Goal: Task Accomplishment & Management: Complete application form

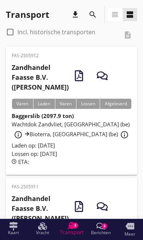
scroll to position [423, 0]
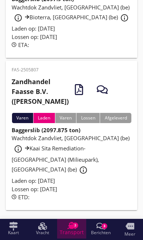
click at [75, 231] on span "Transport" at bounding box center [72, 232] width 24 height 5
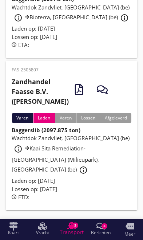
click at [73, 230] on span "Transport" at bounding box center [72, 232] width 24 height 5
click at [85, 169] on div "Wachtdok Zandvliet, [GEOGRAPHIC_DATA] (be) info_outline Kaai Sita Remediation-[…" at bounding box center [72, 155] width 120 height 43
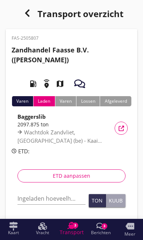
click at [36, 198] on input "Ingeladen hoeveelheid *" at bounding box center [51, 198] width 68 height 12
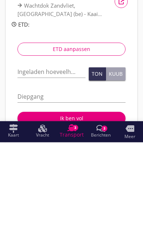
scroll to position [127, 0]
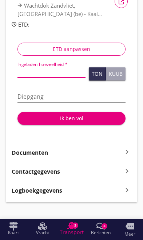
click at [37, 68] on input "Ingeladen hoeveelheid *" at bounding box center [51, 72] width 68 height 12
type input "1884167"
click at [80, 91] on input "Diepgang" at bounding box center [71, 97] width 108 height 12
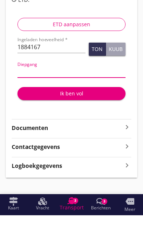
type input "3"
type input "3.0"
click at [77, 114] on div "Ik ben vol" at bounding box center [71, 118] width 96 height 8
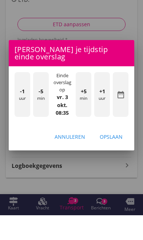
scroll to position [133, 0]
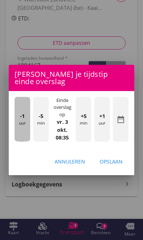
click at [21, 120] on div "-1 uur" at bounding box center [23, 119] width 16 height 45
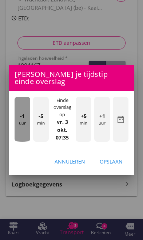
click at [20, 121] on div "-1 uur" at bounding box center [23, 119] width 16 height 45
click at [19, 121] on div "-1 uur" at bounding box center [23, 119] width 16 height 45
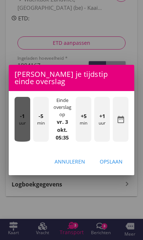
click at [20, 121] on div "-1 uur" at bounding box center [23, 119] width 16 height 45
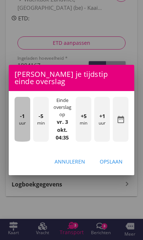
click at [21, 121] on div "-1 uur" at bounding box center [23, 119] width 16 height 45
click at [19, 121] on div "-1 uur" at bounding box center [23, 119] width 16 height 45
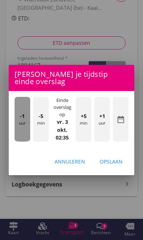
click at [19, 121] on div "-1 uur" at bounding box center [23, 119] width 16 height 45
click at [23, 120] on div "-1 uur" at bounding box center [23, 119] width 16 height 45
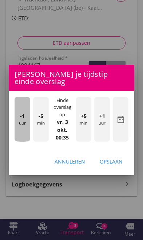
click at [22, 119] on span "-1" at bounding box center [22, 116] width 5 height 8
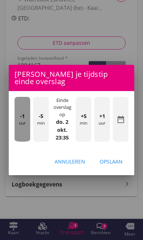
click at [22, 118] on span "-1" at bounding box center [22, 116] width 5 height 8
click at [21, 118] on span "-1" at bounding box center [22, 116] width 5 height 8
click at [22, 118] on span "-1" at bounding box center [22, 116] width 5 height 8
click at [21, 117] on span "-1" at bounding box center [22, 116] width 5 height 8
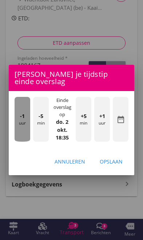
click at [21, 117] on span "-1" at bounding box center [22, 116] width 5 height 8
click at [21, 119] on span "-1" at bounding box center [22, 116] width 5 height 8
click at [20, 119] on span "-1" at bounding box center [22, 116] width 5 height 8
click at [21, 119] on span "-1" at bounding box center [22, 116] width 5 height 8
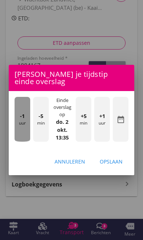
click at [22, 119] on span "-1" at bounding box center [22, 116] width 5 height 8
click at [24, 119] on span "-1" at bounding box center [22, 116] width 5 height 8
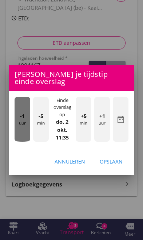
click at [23, 119] on span "-1" at bounding box center [22, 116] width 5 height 8
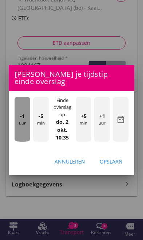
click at [24, 119] on span "-1" at bounding box center [22, 116] width 5 height 8
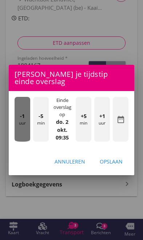
click at [24, 119] on span "-1" at bounding box center [22, 116] width 5 height 8
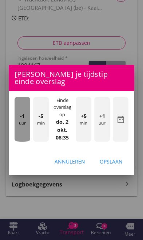
click at [24, 119] on span "-1" at bounding box center [22, 116] width 5 height 8
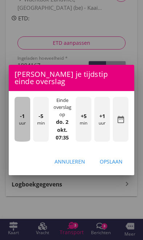
click at [22, 118] on span "-1" at bounding box center [22, 116] width 5 height 8
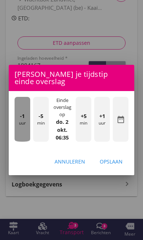
click at [23, 118] on span "-1" at bounding box center [22, 116] width 5 height 8
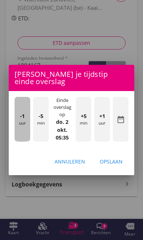
click at [24, 119] on span "-1" at bounding box center [22, 116] width 5 height 8
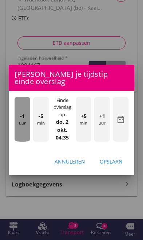
click at [24, 118] on span "-1" at bounding box center [22, 116] width 5 height 8
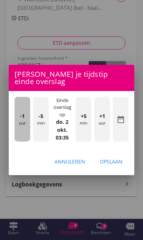
click at [24, 119] on span "-1" at bounding box center [22, 116] width 5 height 8
click at [24, 118] on span "-1" at bounding box center [22, 116] width 5 height 8
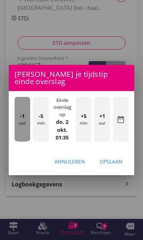
click at [23, 117] on span "-1" at bounding box center [22, 116] width 5 height 8
click at [22, 117] on span "-1" at bounding box center [22, 116] width 5 height 8
click at [21, 117] on span "-1" at bounding box center [22, 116] width 5 height 8
click at [23, 116] on span "-1" at bounding box center [22, 116] width 5 height 8
click at [24, 116] on span "-1" at bounding box center [22, 116] width 5 height 8
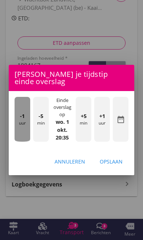
click at [24, 116] on span "-1" at bounding box center [22, 116] width 5 height 8
click at [23, 116] on span "-1" at bounding box center [22, 116] width 5 height 8
click at [22, 116] on span "-1" at bounding box center [22, 116] width 5 height 8
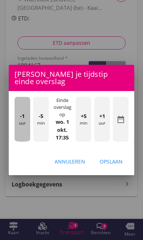
click at [22, 121] on div "-1 uur" at bounding box center [23, 119] width 16 height 45
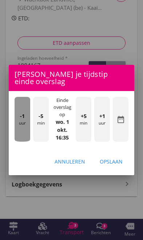
click at [19, 120] on div "-1 uur" at bounding box center [23, 119] width 16 height 45
click at [20, 119] on span "-1" at bounding box center [22, 116] width 5 height 8
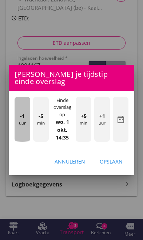
click at [20, 124] on div "-1 uur" at bounding box center [23, 119] width 16 height 45
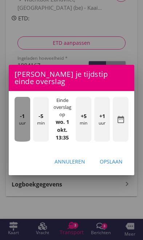
click at [22, 123] on div "-1 uur" at bounding box center [23, 119] width 16 height 45
click at [26, 127] on div "-1 uur" at bounding box center [23, 119] width 16 height 45
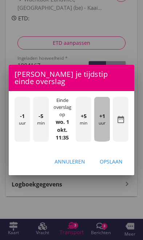
click at [101, 127] on div "+1 uur" at bounding box center [102, 119] width 16 height 45
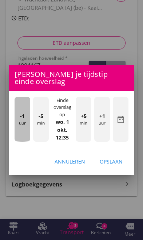
click at [19, 127] on div "-1 uur" at bounding box center [23, 119] width 16 height 45
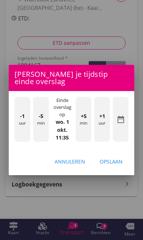
click at [114, 163] on div "Opslaan" at bounding box center [111, 161] width 23 height 8
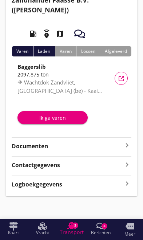
click at [59, 119] on div "Ik ga varen" at bounding box center [52, 118] width 59 height 8
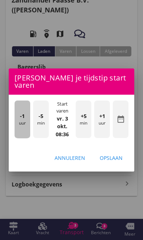
click at [23, 122] on div "-1 uur" at bounding box center [23, 119] width 16 height 38
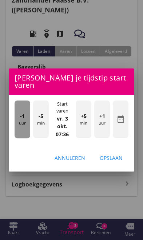
click at [17, 119] on div "-1 uur" at bounding box center [23, 119] width 16 height 38
click at [19, 117] on div "-1 uur" at bounding box center [23, 119] width 16 height 38
click at [22, 117] on div "-1 uur" at bounding box center [23, 119] width 16 height 38
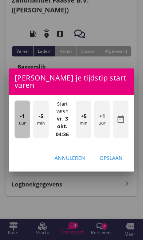
click at [17, 113] on div "-1 uur" at bounding box center [23, 119] width 16 height 38
click at [16, 112] on div "-1 uur" at bounding box center [23, 119] width 16 height 38
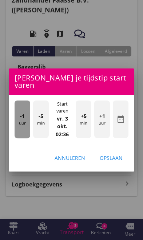
click at [24, 117] on div "-1 uur" at bounding box center [23, 119] width 16 height 38
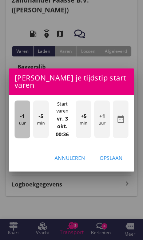
click at [23, 117] on div "-1 uur" at bounding box center [23, 119] width 16 height 38
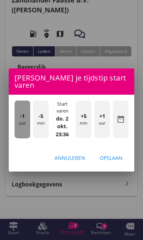
click at [23, 117] on div "-1 uur" at bounding box center [23, 119] width 16 height 38
click at [22, 117] on div "-1 uur" at bounding box center [23, 119] width 16 height 38
click at [21, 116] on span "-1" at bounding box center [22, 116] width 5 height 8
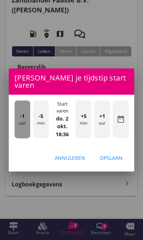
click at [21, 116] on div "-1 uur" at bounding box center [23, 119] width 16 height 38
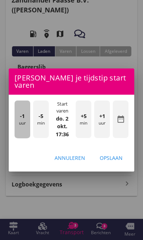
click at [22, 116] on span "-1" at bounding box center [22, 116] width 5 height 8
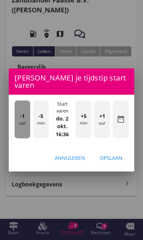
click at [23, 116] on span "-1" at bounding box center [22, 116] width 5 height 8
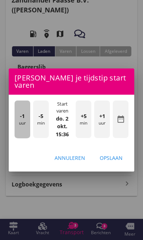
click at [23, 116] on span "-1" at bounding box center [22, 116] width 5 height 8
click at [23, 115] on span "-1" at bounding box center [22, 116] width 5 height 8
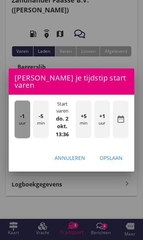
click at [24, 116] on div "-1 uur" at bounding box center [23, 119] width 16 height 38
click at [28, 119] on div "-1 uur" at bounding box center [23, 119] width 16 height 38
click at [25, 118] on div "-1 uur" at bounding box center [23, 119] width 16 height 38
click at [25, 117] on div "-1 uur" at bounding box center [23, 119] width 16 height 38
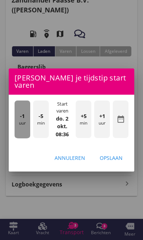
click at [24, 117] on div "-1 uur" at bounding box center [23, 119] width 16 height 38
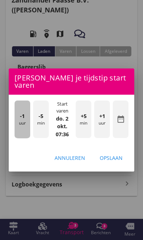
click at [23, 117] on div "-1 uur" at bounding box center [23, 119] width 16 height 38
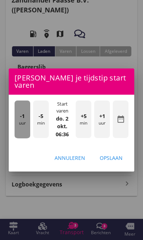
click at [24, 118] on div "-1 uur" at bounding box center [23, 119] width 16 height 38
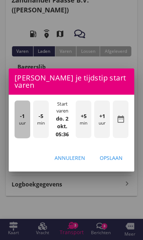
click at [25, 117] on div "-1 uur" at bounding box center [23, 119] width 16 height 38
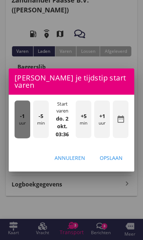
click at [26, 119] on div "-1 uur" at bounding box center [23, 119] width 16 height 38
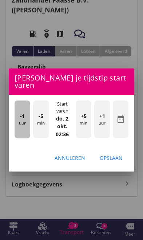
click at [25, 117] on div "-1 uur" at bounding box center [23, 119] width 16 height 38
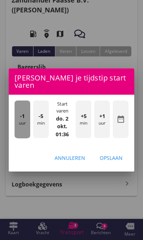
click at [26, 118] on div "-1 uur" at bounding box center [23, 119] width 16 height 38
click at [27, 119] on div "-1 uur" at bounding box center [23, 119] width 16 height 38
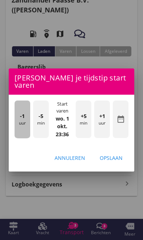
click at [25, 118] on div "-1 uur" at bounding box center [23, 119] width 16 height 38
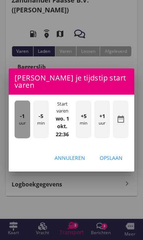
click at [25, 118] on div "-1 uur" at bounding box center [23, 119] width 16 height 38
click at [26, 118] on div "-1 uur" at bounding box center [23, 119] width 16 height 38
click at [27, 119] on div "-1 uur" at bounding box center [23, 119] width 16 height 38
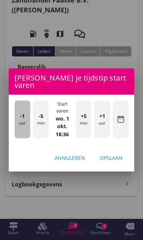
click at [25, 118] on div "-1 uur" at bounding box center [23, 119] width 16 height 38
click at [25, 117] on div "-1 uur" at bounding box center [23, 119] width 16 height 38
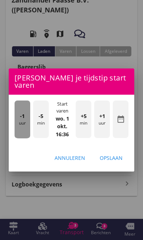
click at [28, 119] on div "-1 uur" at bounding box center [23, 119] width 16 height 38
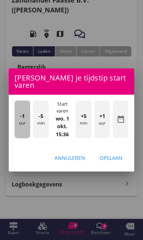
click at [25, 116] on div "-1 uur" at bounding box center [23, 119] width 16 height 38
click at [27, 117] on div "-1 uur" at bounding box center [23, 119] width 16 height 38
click at [20, 120] on div "-1 uur" at bounding box center [23, 119] width 16 height 38
click at [25, 120] on div "-1 uur" at bounding box center [23, 119] width 16 height 38
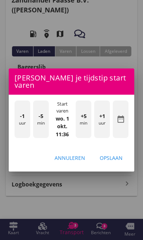
click at [117, 154] on div "Opslaan" at bounding box center [111, 158] width 23 height 8
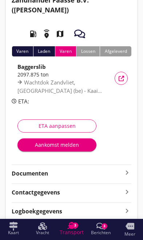
click at [44, 144] on div "Aankomst melden" at bounding box center [56, 145] width 67 height 8
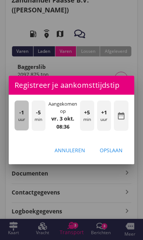
click at [15, 118] on div "-1 uur" at bounding box center [22, 115] width 14 height 30
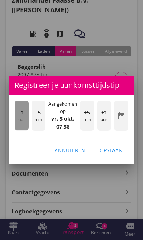
click at [20, 121] on div "-1 uur" at bounding box center [22, 115] width 14 height 30
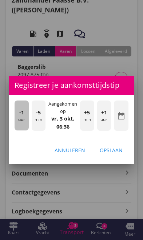
click at [23, 120] on div "-1 uur" at bounding box center [22, 115] width 14 height 30
click at [25, 117] on div "-1 uur" at bounding box center [22, 115] width 14 height 30
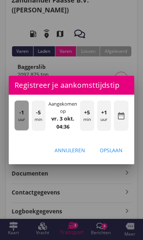
click at [24, 116] on div "-1 uur" at bounding box center [22, 115] width 14 height 30
click at [26, 115] on div "-1 uur" at bounding box center [22, 115] width 14 height 30
click at [24, 115] on div "-1 uur" at bounding box center [22, 115] width 14 height 30
click at [24, 115] on span "-1" at bounding box center [21, 112] width 5 height 8
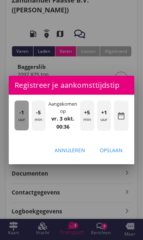
click at [24, 116] on div "-1 uur" at bounding box center [22, 115] width 14 height 30
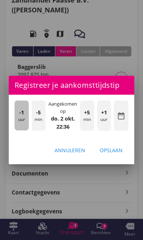
click at [24, 116] on div "-1 uur" at bounding box center [22, 115] width 14 height 30
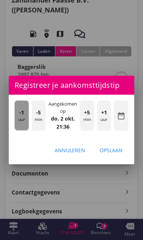
click at [25, 116] on div "-1 uur" at bounding box center [22, 115] width 14 height 30
click at [24, 116] on div "-1 uur" at bounding box center [22, 115] width 14 height 30
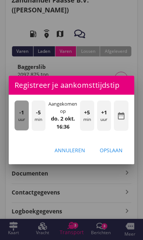
click at [25, 117] on div "-1 uur" at bounding box center [22, 115] width 14 height 30
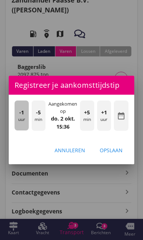
click at [24, 117] on div "-1 uur" at bounding box center [22, 115] width 14 height 30
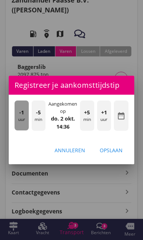
click at [24, 116] on div "-1 uur" at bounding box center [22, 115] width 14 height 30
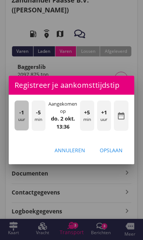
click at [23, 116] on span "-1" at bounding box center [21, 112] width 5 height 8
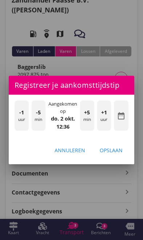
click at [23, 116] on div "-1 uur" at bounding box center [22, 115] width 14 height 30
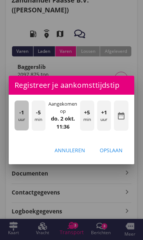
click at [23, 116] on div "-1 uur" at bounding box center [22, 115] width 14 height 30
click at [24, 117] on div "-1 uur" at bounding box center [22, 115] width 14 height 30
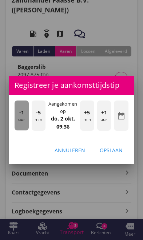
click at [24, 117] on div "-1 uur" at bounding box center [22, 115] width 14 height 30
click at [23, 116] on div "-1 uur" at bounding box center [22, 115] width 14 height 30
click at [21, 116] on div "-1 uur" at bounding box center [22, 115] width 14 height 30
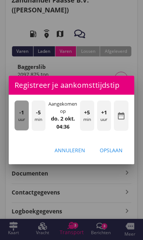
click at [25, 119] on div "-1 uur" at bounding box center [22, 115] width 14 height 30
click at [24, 117] on div "-1 uur" at bounding box center [22, 115] width 14 height 30
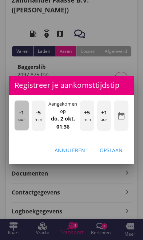
click at [24, 117] on div "-1 uur" at bounding box center [22, 115] width 14 height 30
click at [23, 117] on div "-1 uur" at bounding box center [22, 115] width 14 height 30
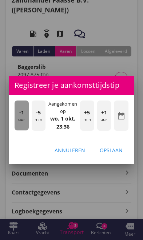
click at [23, 117] on div "-1 uur" at bounding box center [22, 115] width 14 height 30
click at [24, 118] on div "-1 uur" at bounding box center [22, 115] width 14 height 30
click at [26, 119] on div "-1 uur" at bounding box center [22, 115] width 14 height 30
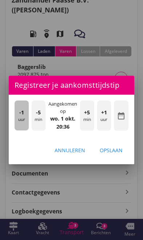
click at [25, 120] on div "-1 uur" at bounding box center [22, 115] width 14 height 30
click at [25, 119] on div "-1 uur" at bounding box center [22, 115] width 14 height 30
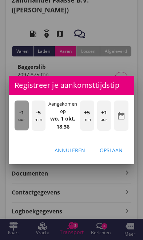
click at [25, 119] on div "-1 uur" at bounding box center [22, 115] width 14 height 30
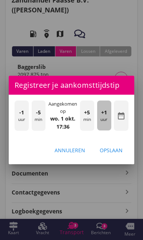
click at [106, 120] on div "+1 uur" at bounding box center [104, 115] width 14 height 30
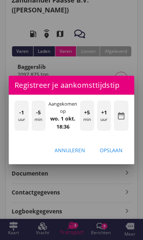
click at [114, 149] on div "Opslaan" at bounding box center [111, 150] width 23 height 8
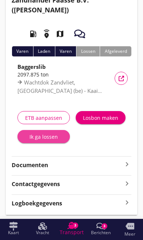
click at [35, 136] on div "Ik ga lossen" at bounding box center [43, 137] width 41 height 8
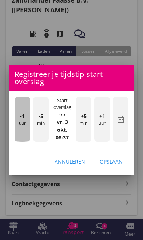
click at [24, 124] on div "-1 uur" at bounding box center [23, 119] width 16 height 45
click at [22, 121] on div "-1 uur" at bounding box center [23, 119] width 16 height 45
click at [20, 120] on div "-1 uur" at bounding box center [23, 119] width 16 height 45
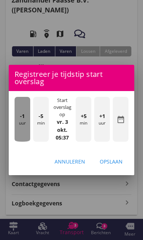
click at [24, 122] on div "-1 uur" at bounding box center [23, 119] width 16 height 45
click at [25, 123] on div "-1 uur" at bounding box center [23, 119] width 16 height 45
click at [24, 122] on div "-1 uur" at bounding box center [23, 119] width 16 height 45
click at [25, 121] on div "-1 uur" at bounding box center [23, 119] width 16 height 45
click at [24, 119] on span "-1" at bounding box center [22, 116] width 5 height 8
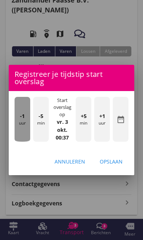
click at [24, 117] on span "-1" at bounding box center [22, 116] width 5 height 8
click at [24, 115] on span "-1" at bounding box center [22, 116] width 5 height 8
click at [22, 113] on span "-1" at bounding box center [22, 116] width 5 height 8
click at [21, 113] on span "-1" at bounding box center [22, 116] width 5 height 8
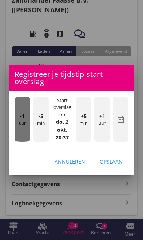
click at [23, 113] on span "-1" at bounding box center [22, 116] width 5 height 8
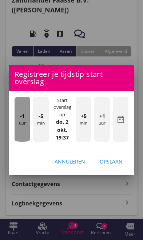
click at [24, 116] on span "-1" at bounding box center [22, 116] width 5 height 8
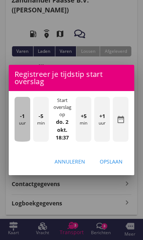
click at [21, 113] on span "-1" at bounding box center [22, 116] width 5 height 8
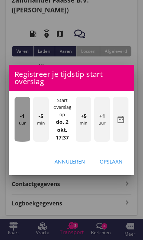
click at [20, 113] on span "-1" at bounding box center [22, 116] width 5 height 8
click at [25, 117] on div "-1 uur" at bounding box center [23, 119] width 16 height 45
click at [26, 116] on div "-1 uur" at bounding box center [23, 119] width 16 height 45
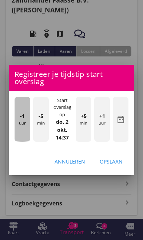
click at [27, 116] on div "-1 uur" at bounding box center [23, 119] width 16 height 45
click at [25, 116] on div "-1 uur" at bounding box center [23, 119] width 16 height 45
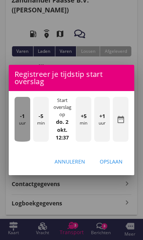
click at [24, 115] on span "-1" at bounding box center [22, 116] width 5 height 8
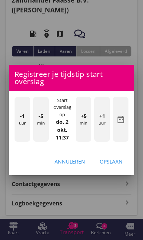
click at [26, 114] on div "-1 uur" at bounding box center [23, 119] width 16 height 45
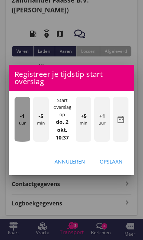
click at [26, 116] on div "-1 uur" at bounding box center [23, 119] width 16 height 45
click at [26, 115] on div "-1 uur" at bounding box center [23, 119] width 16 height 45
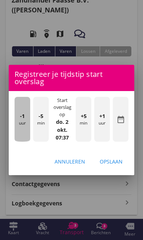
click at [24, 114] on span "-1" at bounding box center [22, 116] width 5 height 8
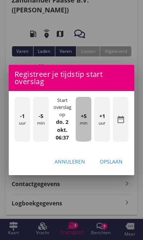
click at [84, 128] on div "+5 min" at bounding box center [84, 119] width 16 height 45
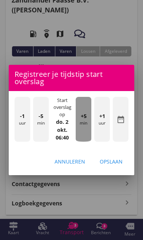
click at [86, 126] on div "+5 min" at bounding box center [84, 119] width 16 height 45
click at [85, 128] on div "+5 min" at bounding box center [84, 119] width 16 height 45
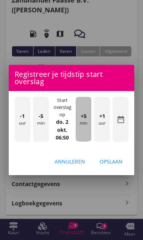
click at [86, 127] on div "+5 min" at bounding box center [84, 119] width 16 height 45
click at [86, 128] on div "+5 min" at bounding box center [84, 119] width 16 height 45
click at [85, 128] on div "+5 min" at bounding box center [84, 119] width 16 height 45
click at [86, 127] on div "+5 min" at bounding box center [84, 119] width 16 height 45
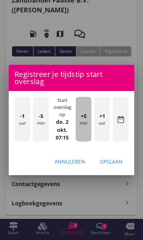
click at [85, 128] on div "+5 min" at bounding box center [84, 119] width 16 height 45
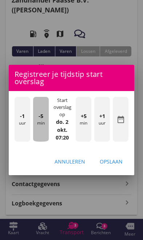
click at [39, 121] on div "-5 min" at bounding box center [41, 119] width 16 height 45
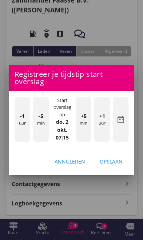
click at [118, 161] on div "Opslaan" at bounding box center [111, 161] width 23 height 8
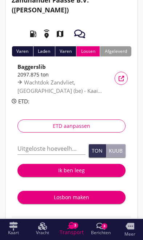
click at [36, 149] on input "Uitgeloste hoeveelheid *" at bounding box center [51, 149] width 68 height 12
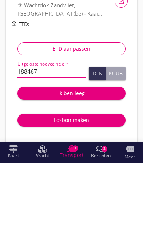
type input "188467"
click at [79, 166] on div "Ik ben leeg" at bounding box center [71, 170] width 96 height 8
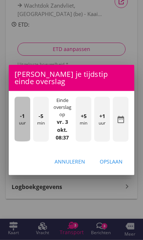
scroll to position [127, 0]
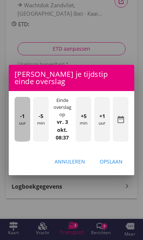
click at [22, 129] on div "-1 uur" at bounding box center [23, 119] width 16 height 45
click at [22, 123] on div "-1 uur" at bounding box center [23, 119] width 16 height 45
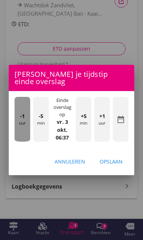
click at [23, 120] on div "-1 uur" at bounding box center [23, 119] width 16 height 45
click at [21, 120] on div "-1 uur" at bounding box center [23, 119] width 16 height 45
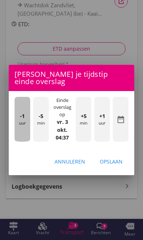
click at [20, 118] on span "-1" at bounding box center [22, 116] width 5 height 8
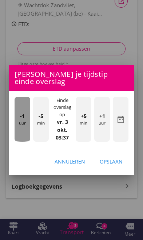
click at [19, 118] on div "-1 uur" at bounding box center [23, 119] width 16 height 45
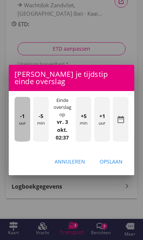
click at [20, 120] on div "-1 uur" at bounding box center [23, 119] width 16 height 45
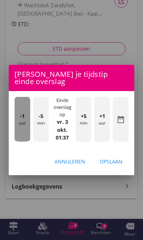
click at [20, 116] on span "-1" at bounding box center [22, 116] width 5 height 8
click at [21, 113] on span "-1" at bounding box center [22, 116] width 5 height 8
click at [21, 114] on span "-1" at bounding box center [22, 116] width 5 height 8
click at [21, 113] on span "-1" at bounding box center [22, 116] width 5 height 8
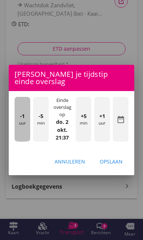
click at [20, 114] on div "-1 uur" at bounding box center [23, 119] width 16 height 45
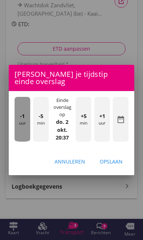
click at [20, 115] on div "-1 uur" at bounding box center [23, 119] width 16 height 45
click at [21, 116] on span "-1" at bounding box center [22, 116] width 5 height 8
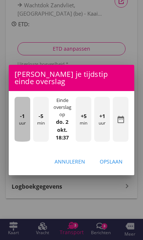
click at [21, 115] on span "-1" at bounding box center [22, 116] width 5 height 8
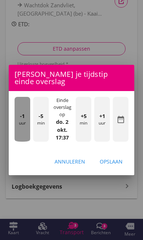
click at [21, 115] on span "-1" at bounding box center [22, 116] width 5 height 8
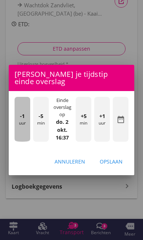
click at [19, 114] on div "-1 uur" at bounding box center [23, 119] width 16 height 45
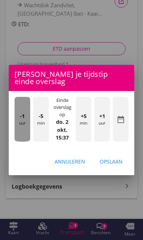
click at [20, 115] on div "-1 uur" at bounding box center [23, 119] width 16 height 45
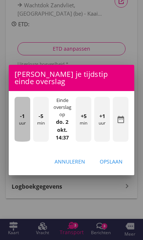
click at [22, 116] on span "-1" at bounding box center [22, 116] width 5 height 8
click at [23, 115] on span "-1" at bounding box center [22, 116] width 5 height 8
click at [20, 114] on div "-1 uur" at bounding box center [23, 119] width 16 height 45
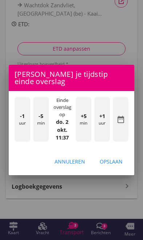
click at [22, 116] on span "-1" at bounding box center [22, 116] width 5 height 8
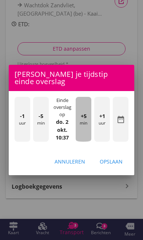
click at [85, 120] on div "+5 min" at bounding box center [84, 119] width 16 height 45
click at [84, 118] on span "+5" at bounding box center [84, 116] width 6 height 8
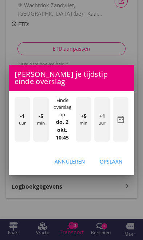
click at [116, 165] on button "Opslaan" at bounding box center [111, 161] width 35 height 13
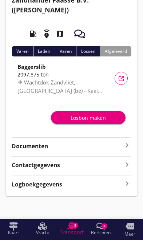
click at [122, 149] on strong "Documenten" at bounding box center [67, 146] width 111 height 8
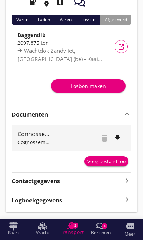
scroll to position [82, 0]
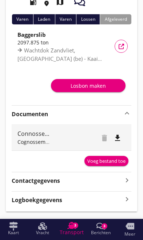
click at [110, 156] on button "Voeg bestand toe" at bounding box center [106, 161] width 44 height 10
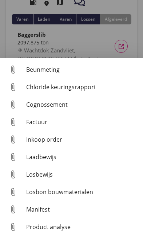
click at [51, 69] on div "Beunmeting" at bounding box center [81, 69] width 111 height 9
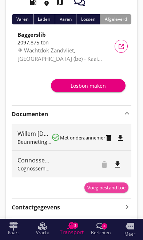
click at [104, 188] on div "Voeg bestand toe" at bounding box center [106, 187] width 38 height 7
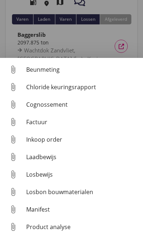
click at [68, 107] on div "Cognossement" at bounding box center [81, 104] width 111 height 9
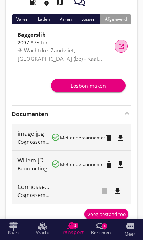
click at [124, 43] on button "Vracht details" at bounding box center [121, 46] width 13 height 13
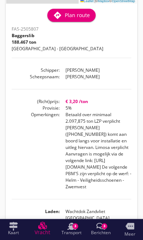
scroll to position [126, 0]
